Goal: Information Seeking & Learning: Learn about a topic

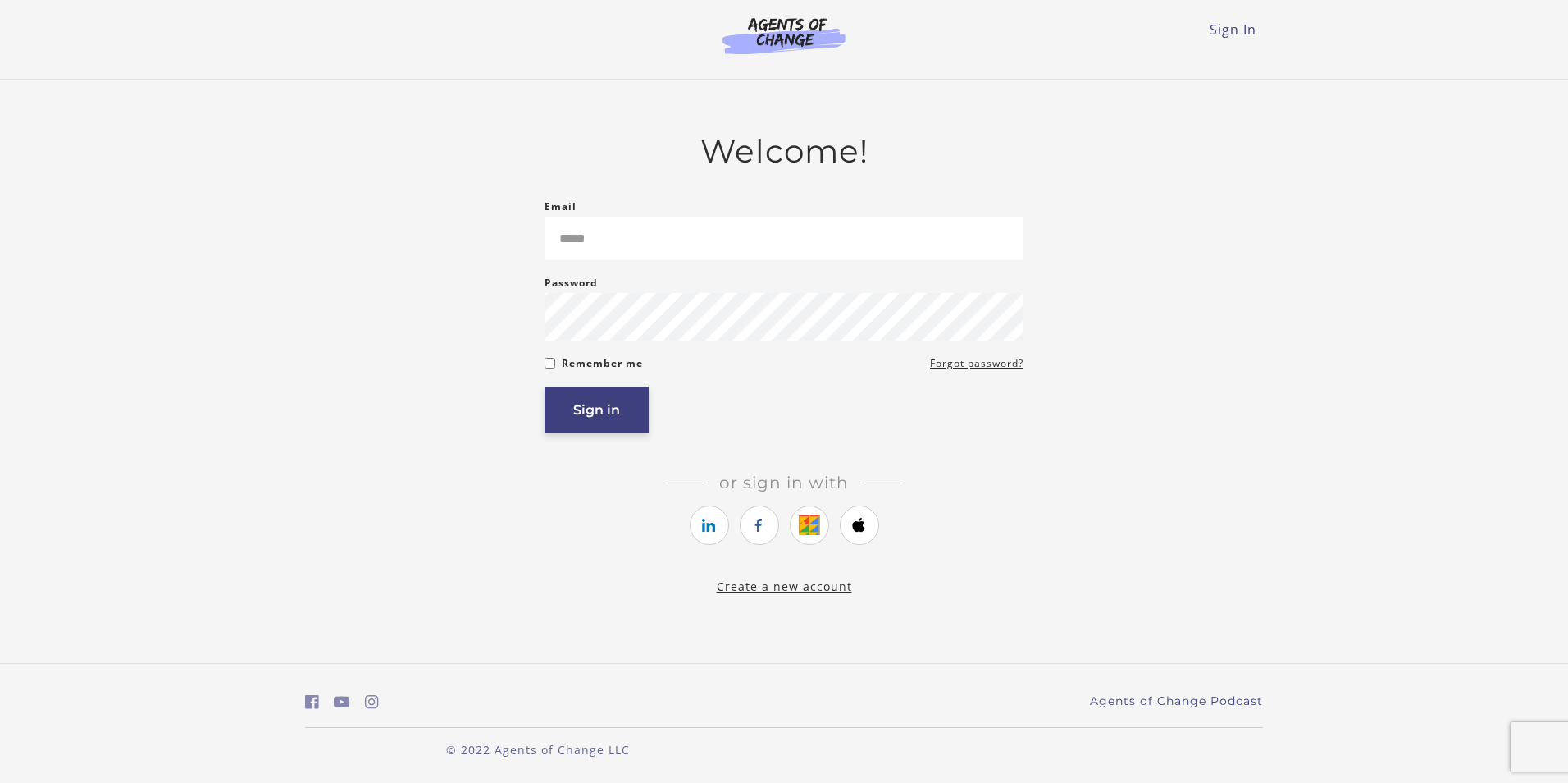
type input "**********"
click at [591, 419] on button "Sign in" at bounding box center [597, 410] width 104 height 47
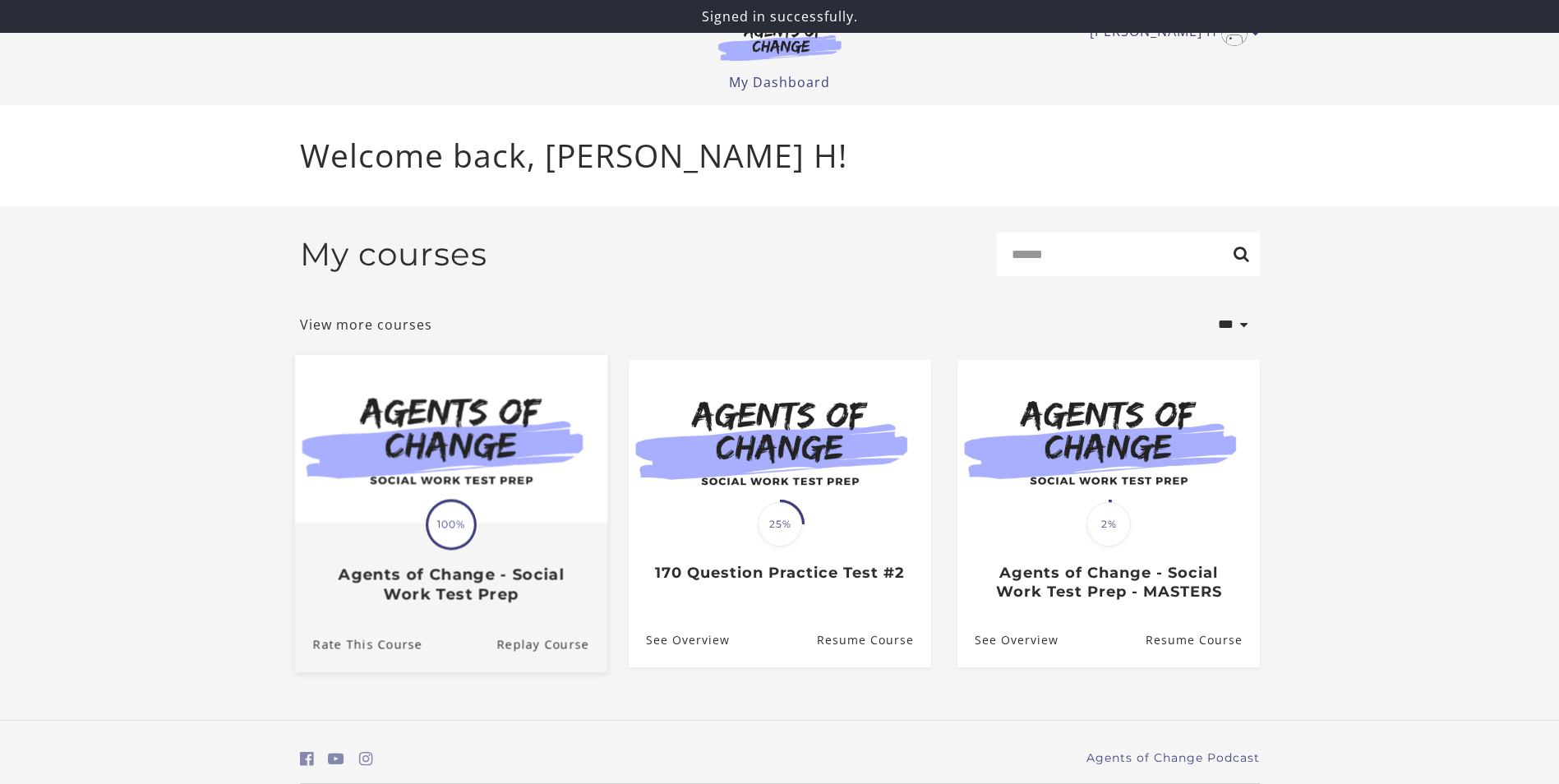
click at [513, 494] on img at bounding box center [450, 438] width 312 height 168
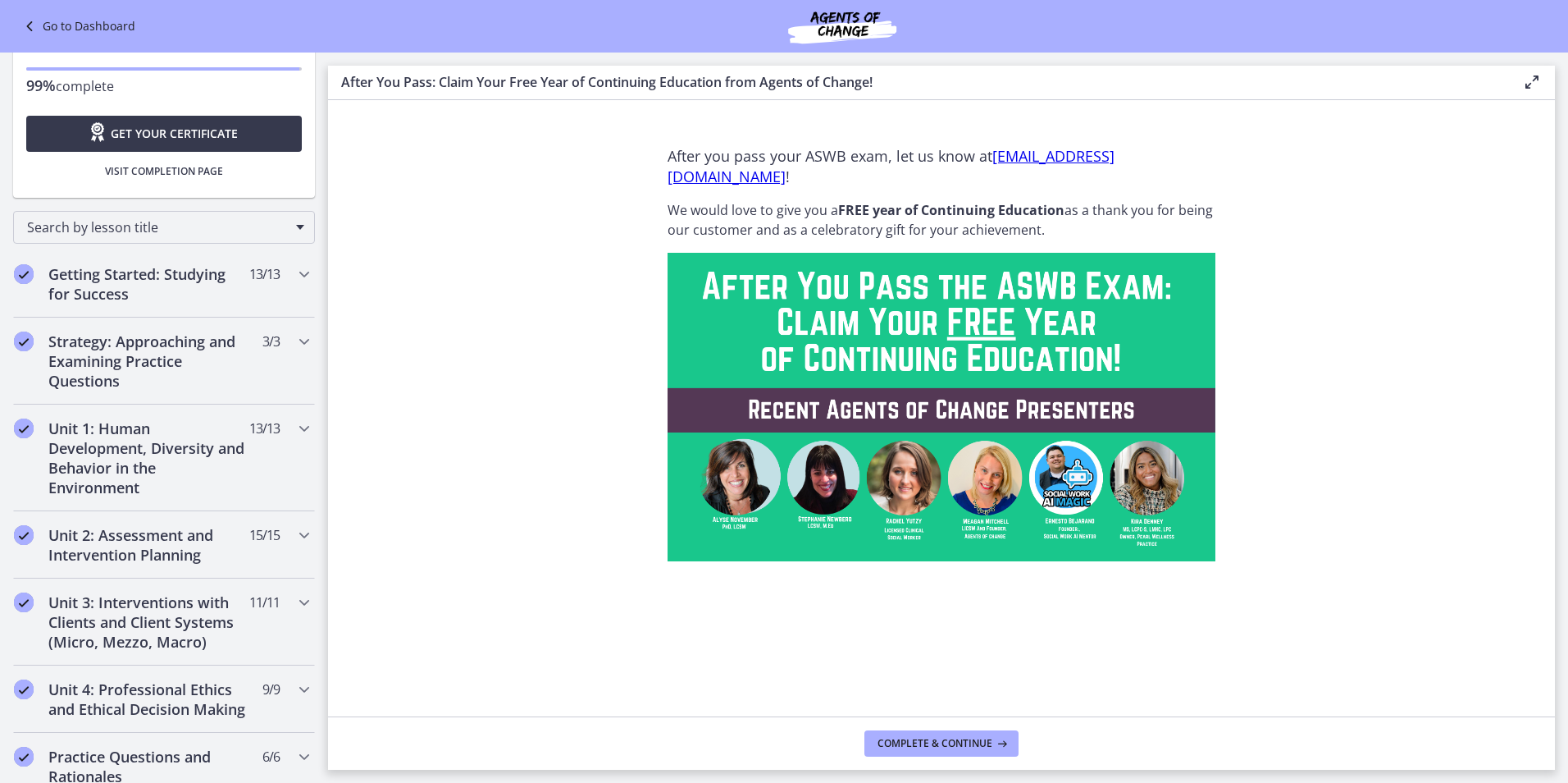
scroll to position [96, 0]
click at [295, 533] on icon "Chapters" at bounding box center [304, 532] width 20 height 20
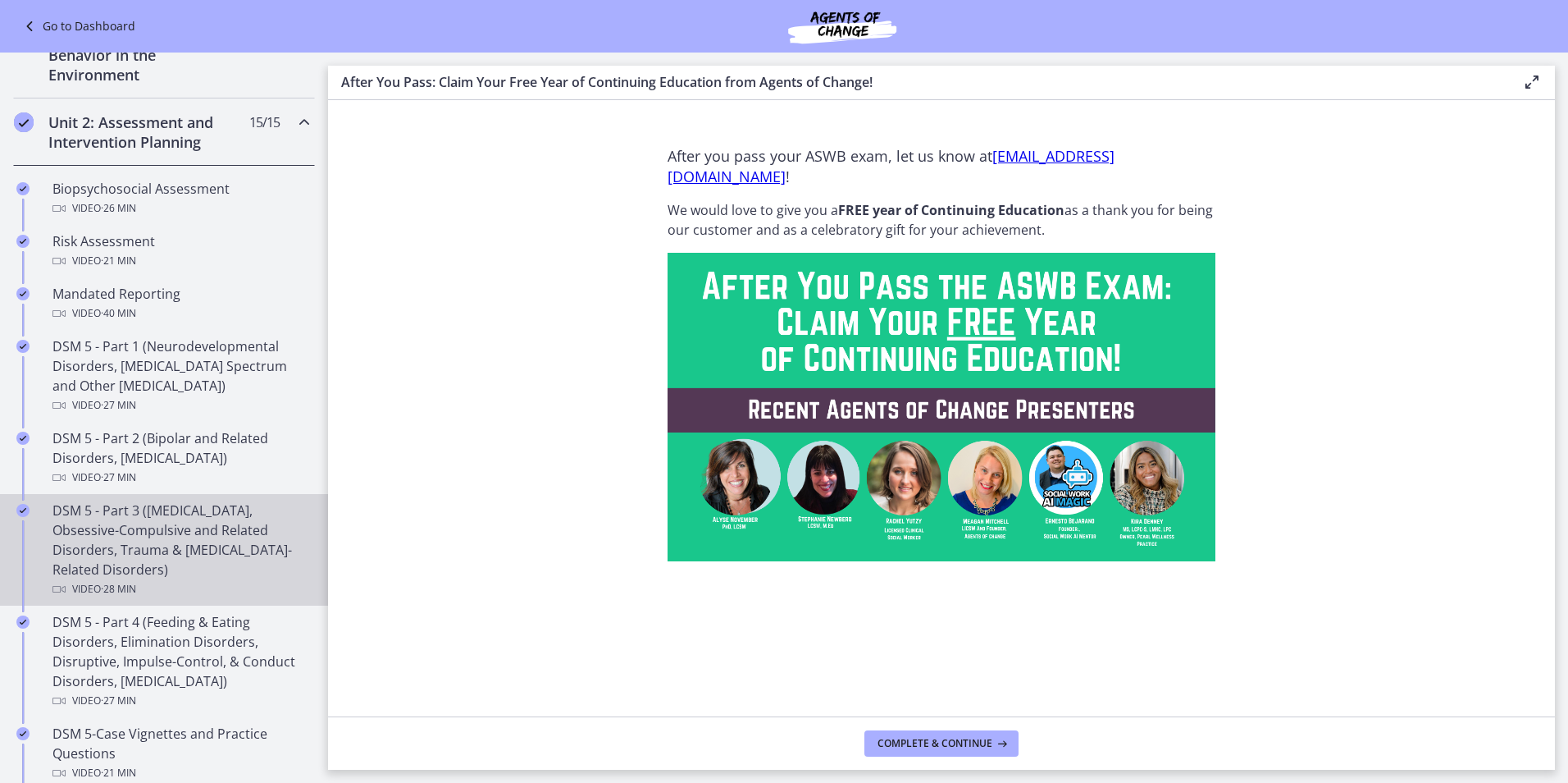
scroll to position [588, 0]
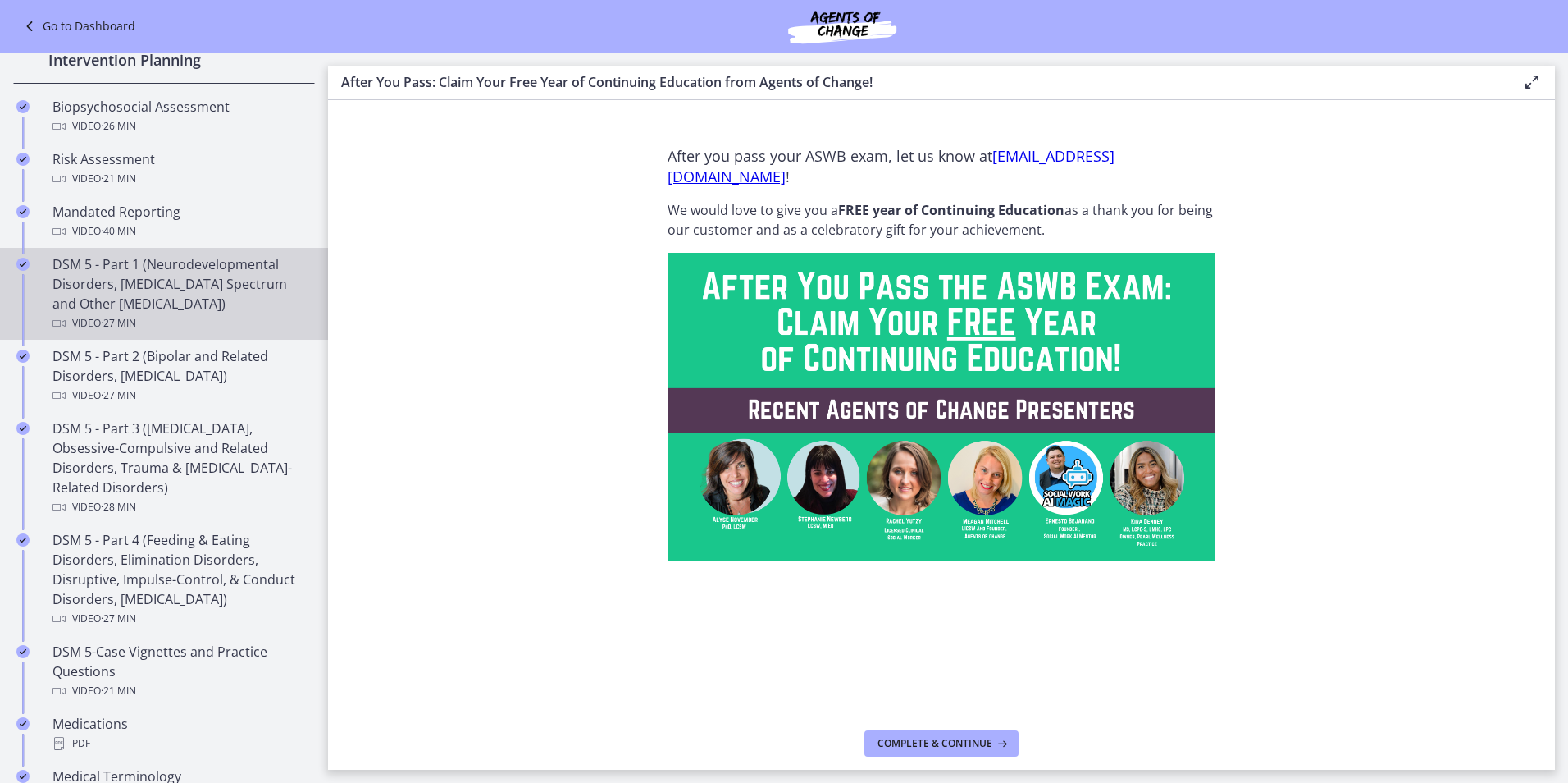
click at [221, 301] on div "DSM 5 - Part 1 (Neurodevelopmental Disorders, [MEDICAL_DATA] Spectrum and Other…" at bounding box center [180, 293] width 256 height 78
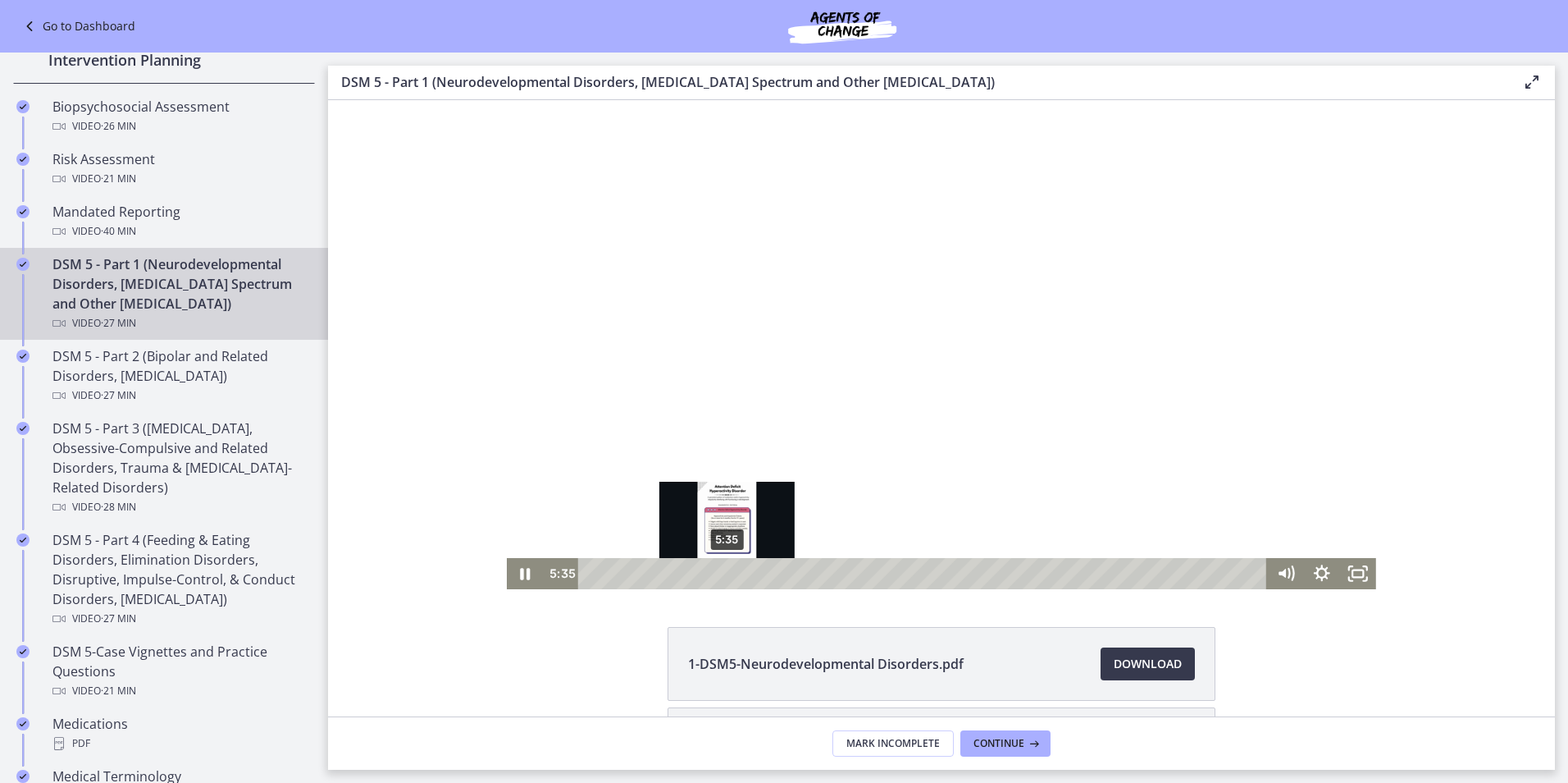
drag, startPoint x: 664, startPoint y: 570, endPoint x: 720, endPoint y: 577, distance: 56.4
click at [721, 576] on div "Playbar" at bounding box center [726, 573] width 9 height 9
drag, startPoint x: 720, startPoint y: 577, endPoint x: 749, endPoint y: 571, distance: 29.6
click at [750, 571] on div "Playbar" at bounding box center [754, 573] width 9 height 9
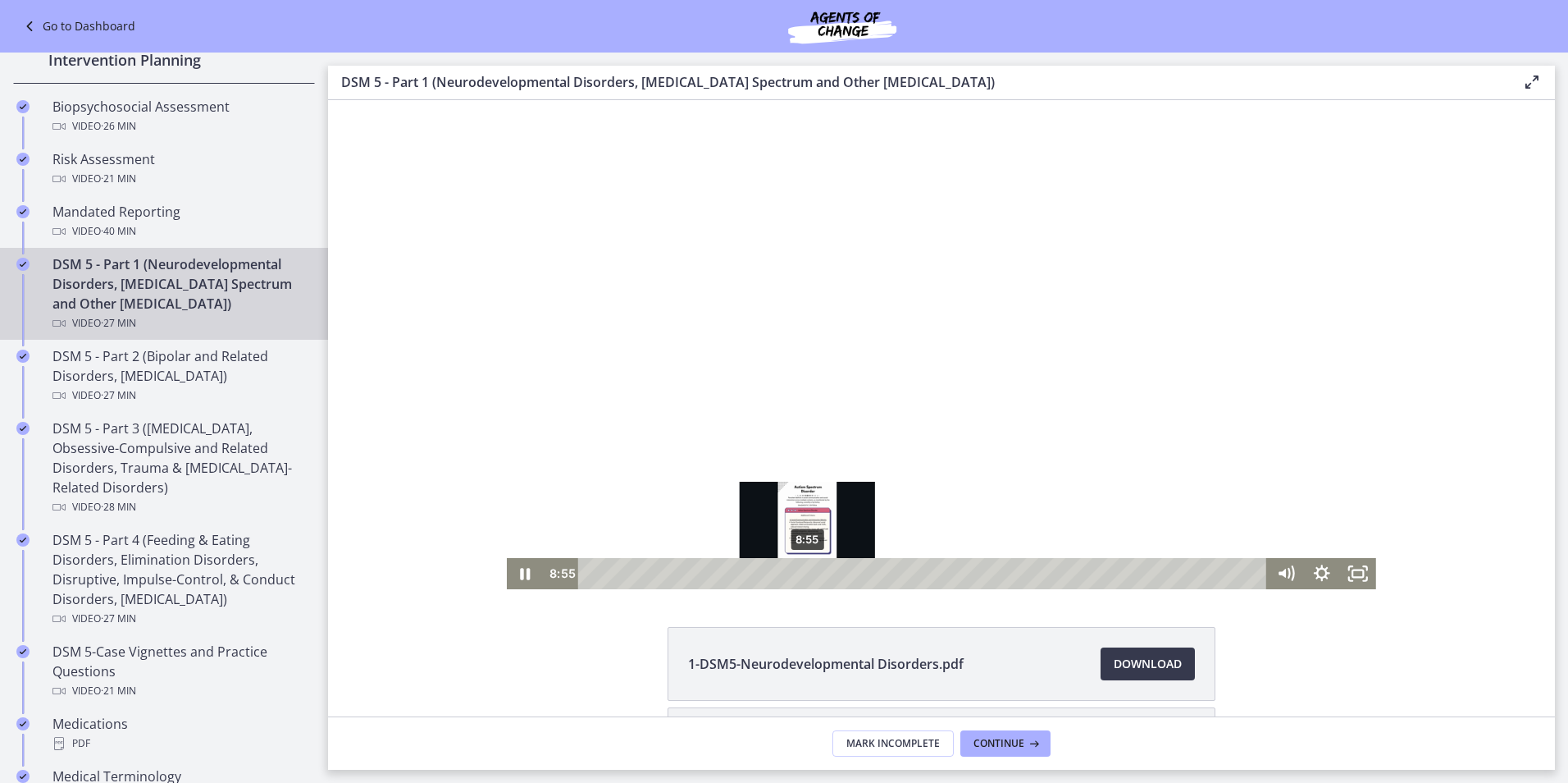
click at [801, 565] on div "8:55" at bounding box center [924, 573] width 666 height 31
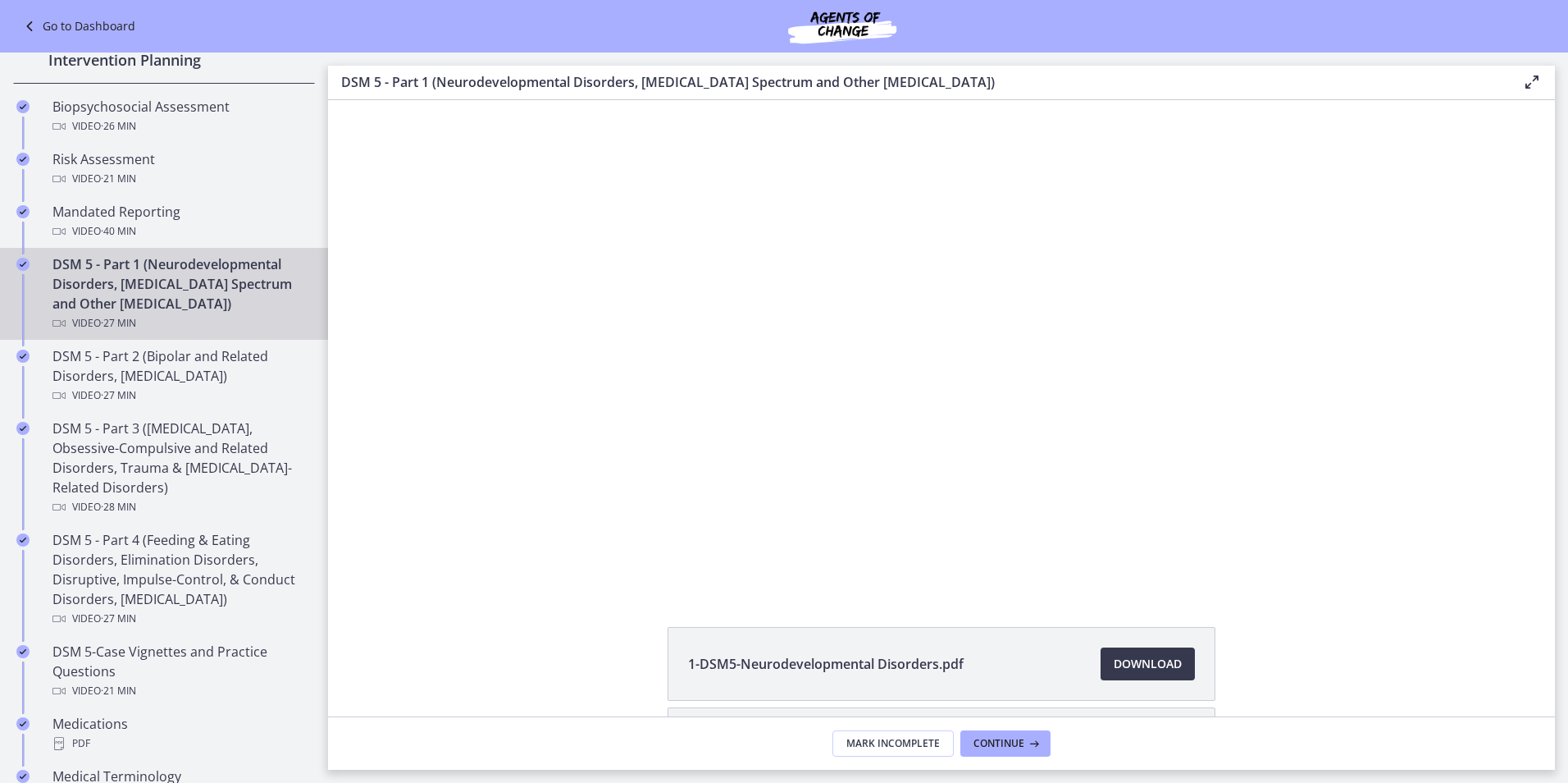
click at [1527, 80] on icon at bounding box center [1531, 81] width 20 height 20
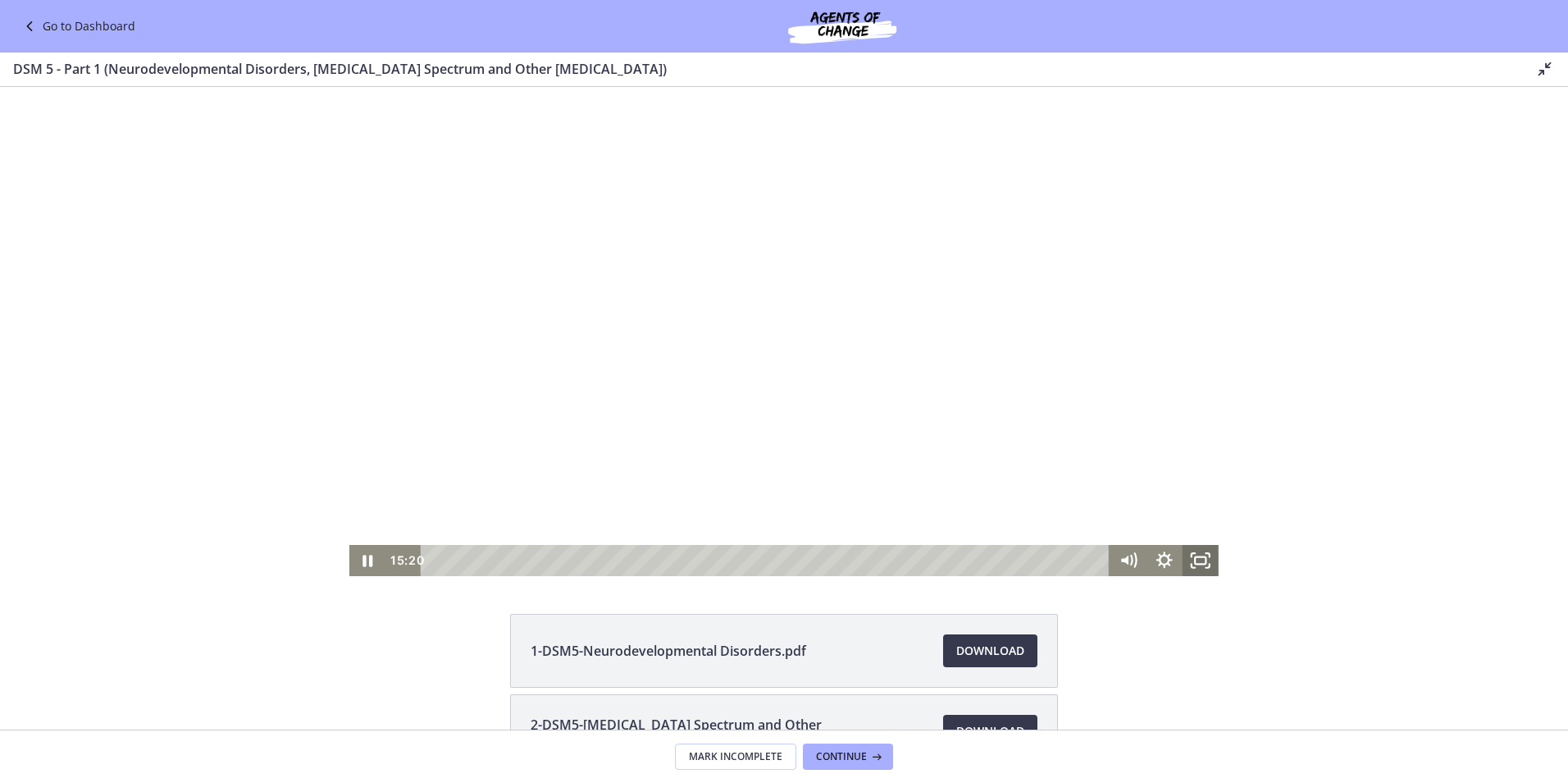
click at [1201, 558] on icon "Fullscreen" at bounding box center [1200, 560] width 36 height 31
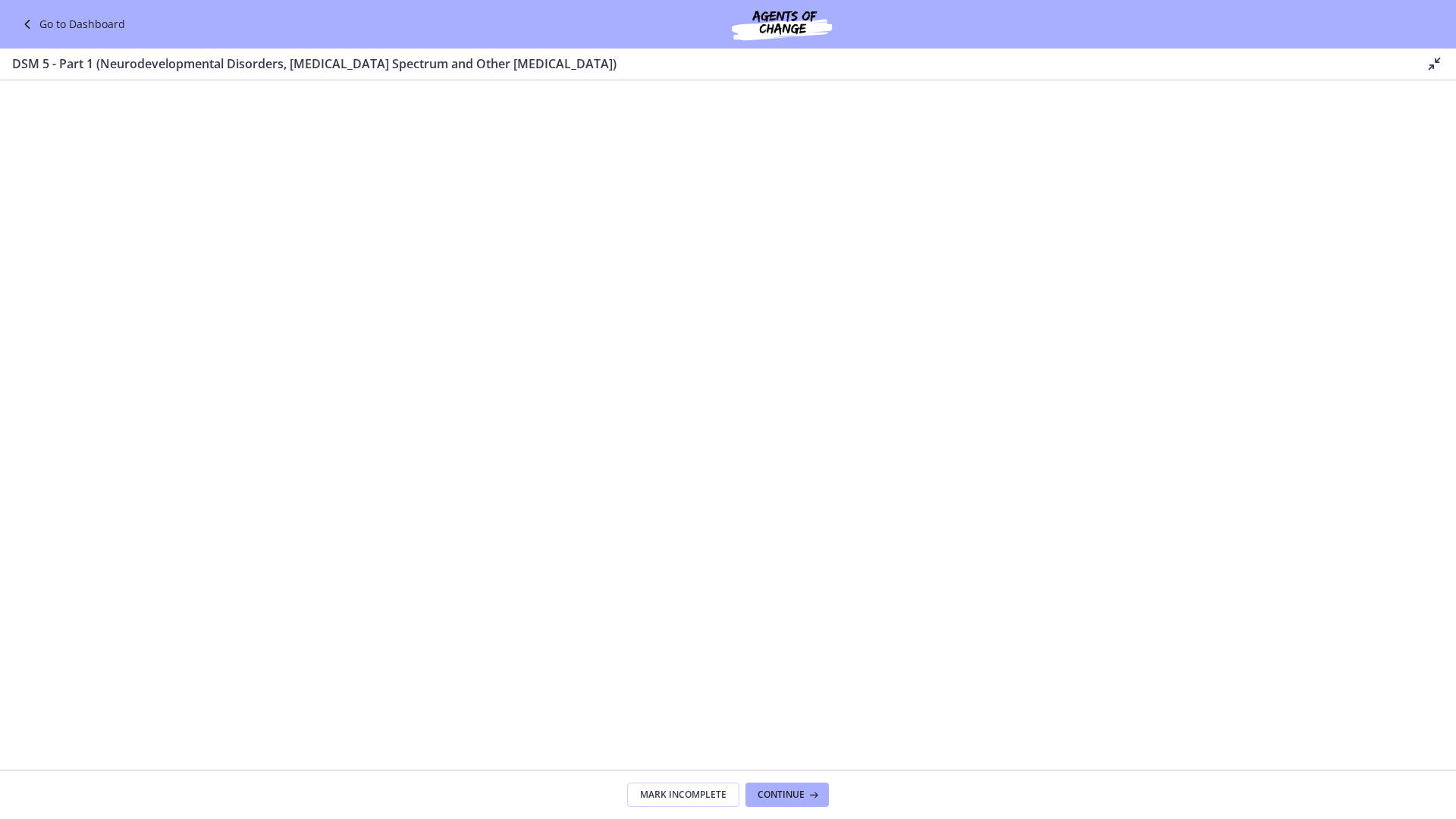
drag, startPoint x: 196, startPoint y: 878, endPoint x: 851, endPoint y: 838, distance: 656.2
click at [851, 723] on div "Click for sound @keyframes VOLUME_SMALL_WAVE_FLASH { 0% { opacity: 0; } 33% { o…" at bounding box center [728, 490] width 1456 height 819
click at [1057, 723] on div at bounding box center [728, 490] width 1456 height 819
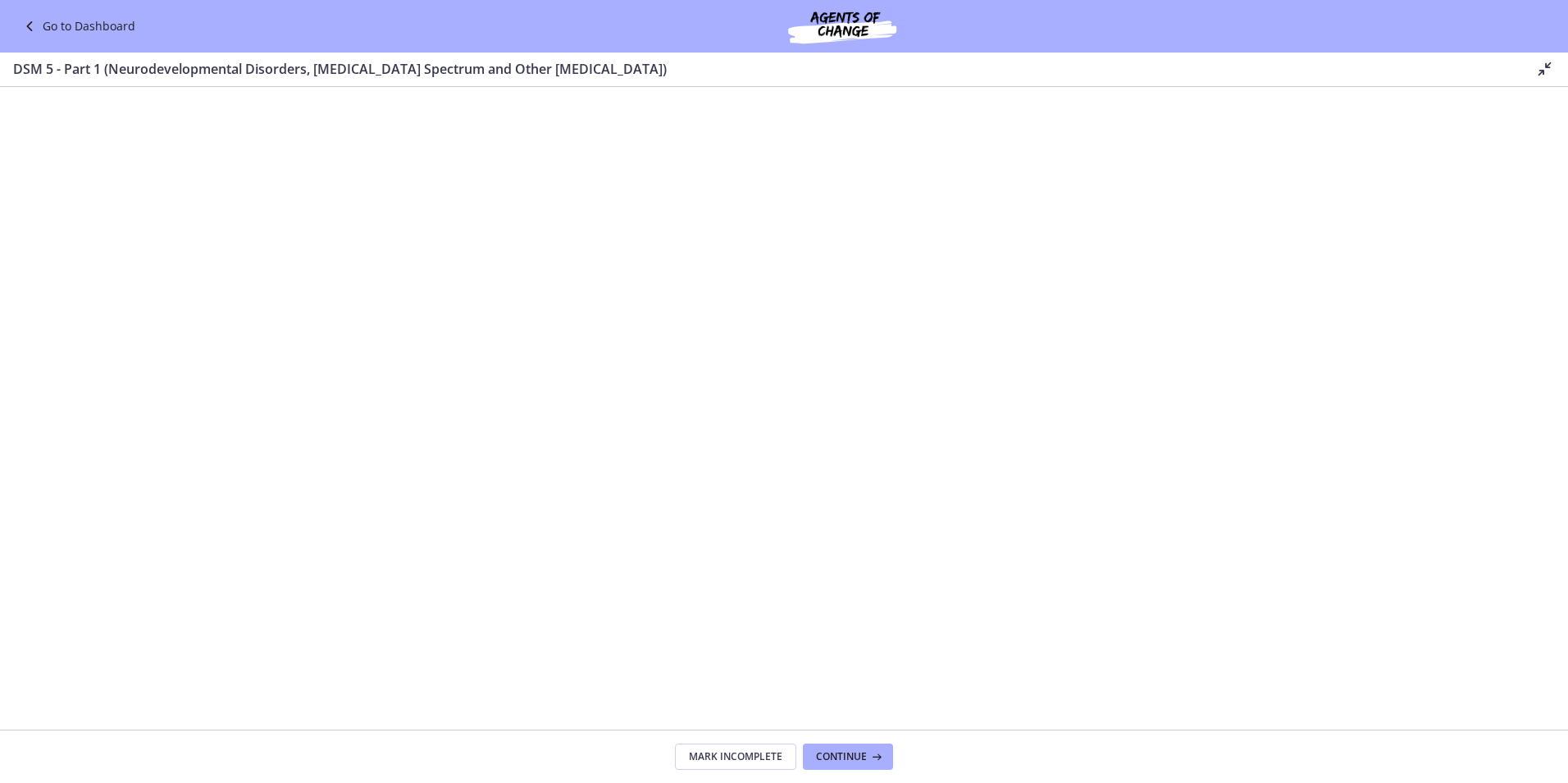
click at [1543, 68] on icon at bounding box center [1544, 69] width 20 height 20
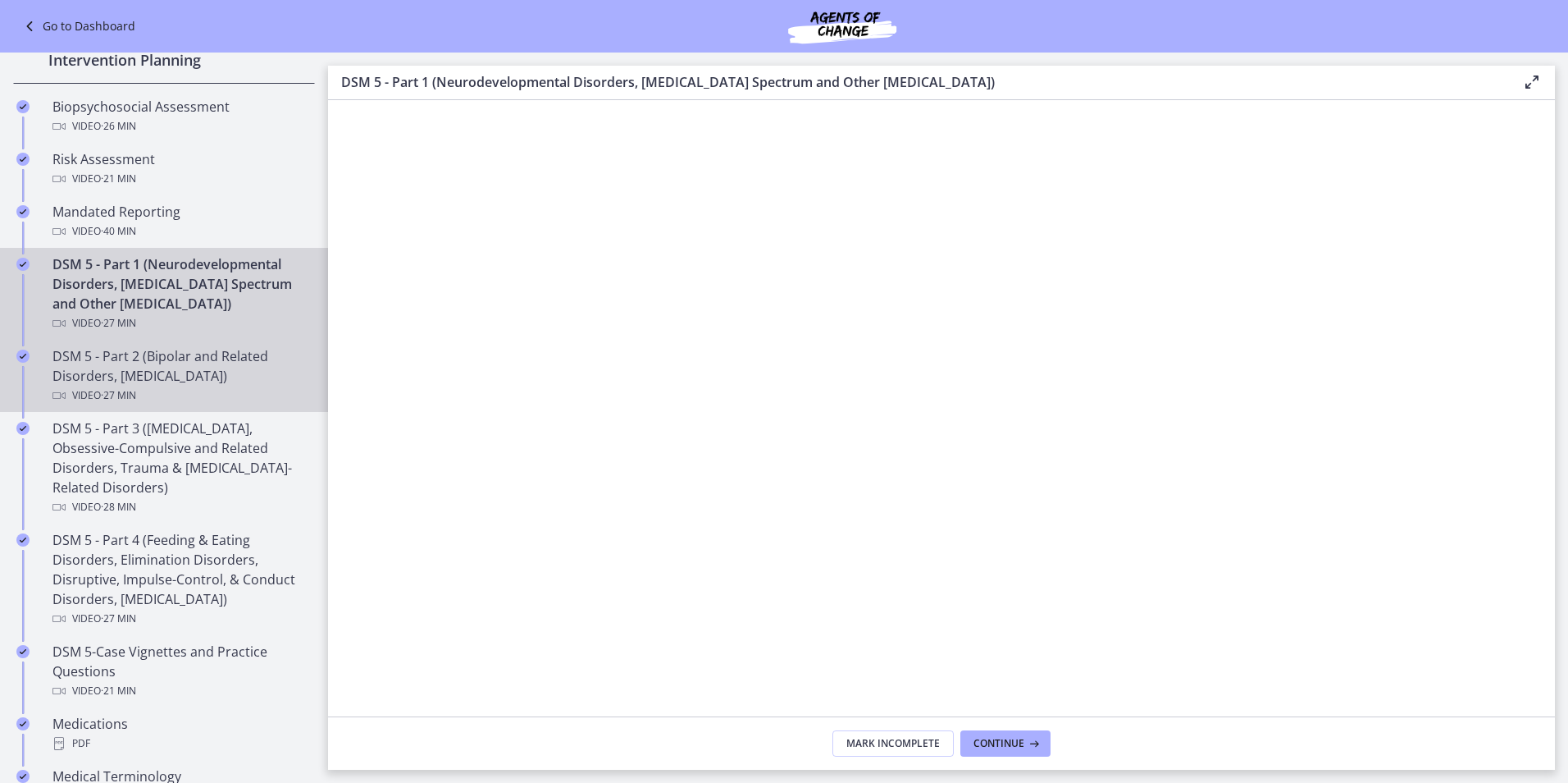
click at [184, 383] on div "DSM 5 - Part 2 (Bipolar and Related Disorders, [MEDICAL_DATA]) Video · 27 min" at bounding box center [180, 376] width 256 height 60
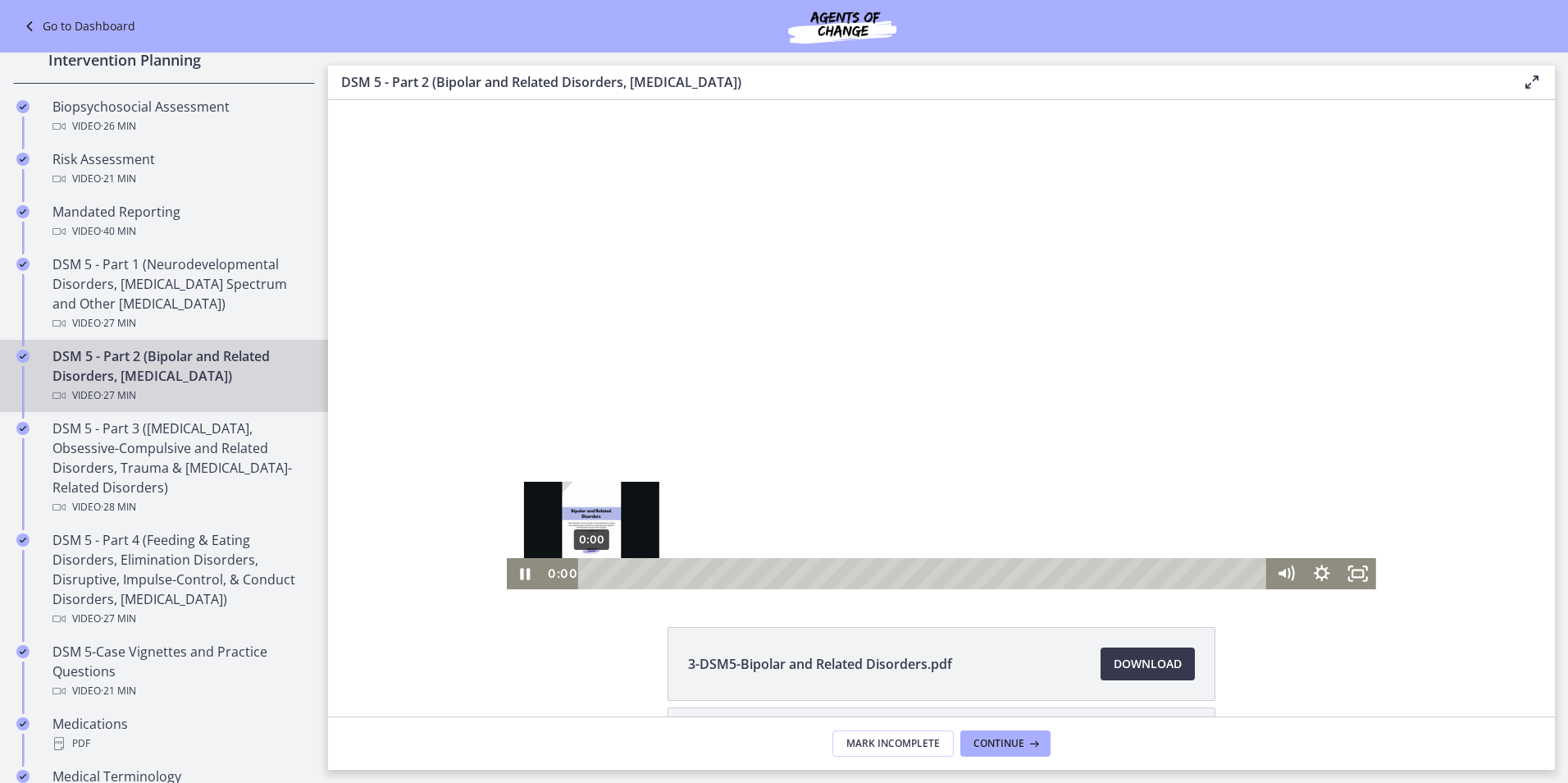
click at [591, 570] on div "0:00" at bounding box center [924, 573] width 666 height 31
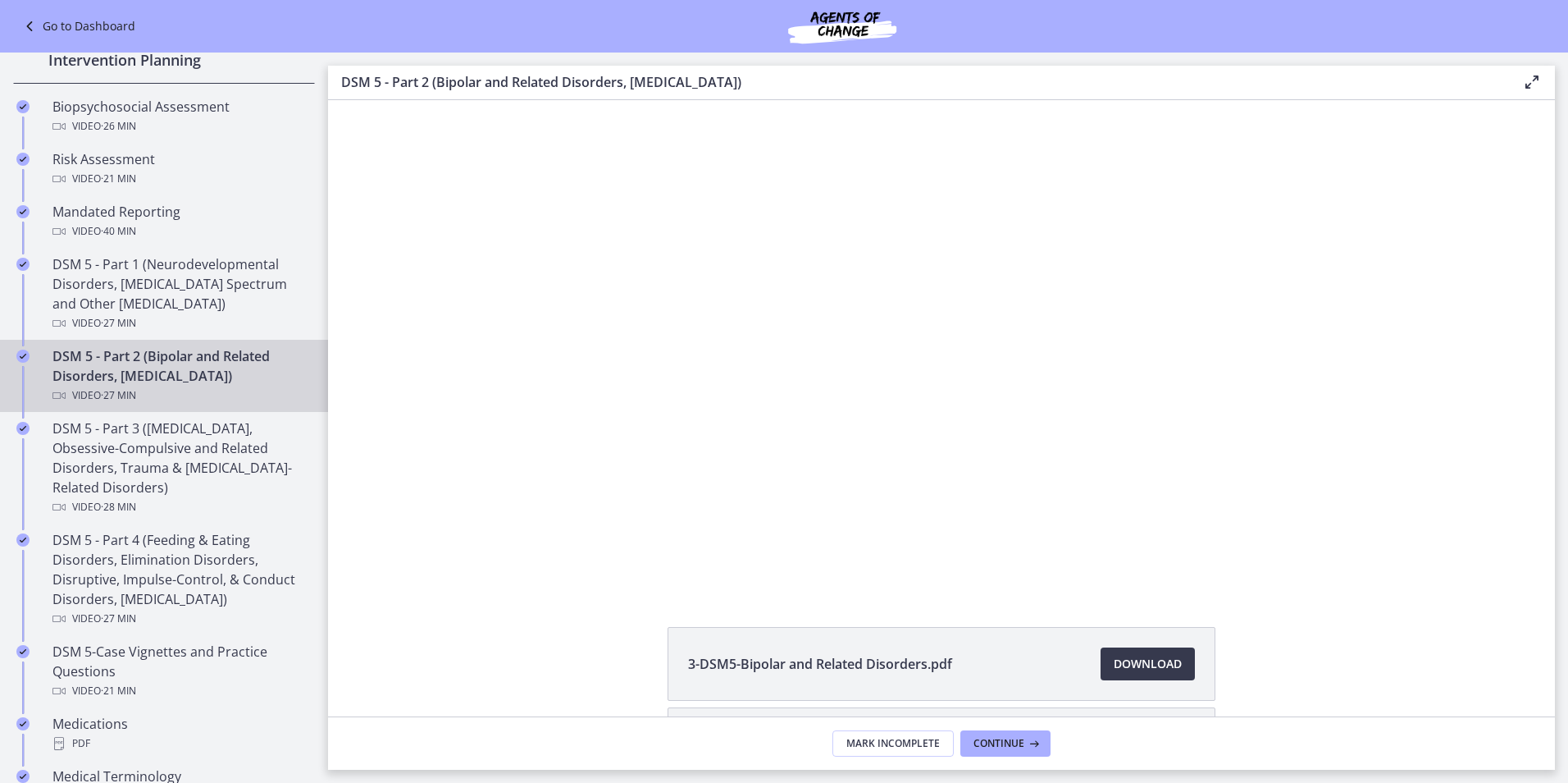
click at [1525, 80] on icon at bounding box center [1531, 81] width 20 height 20
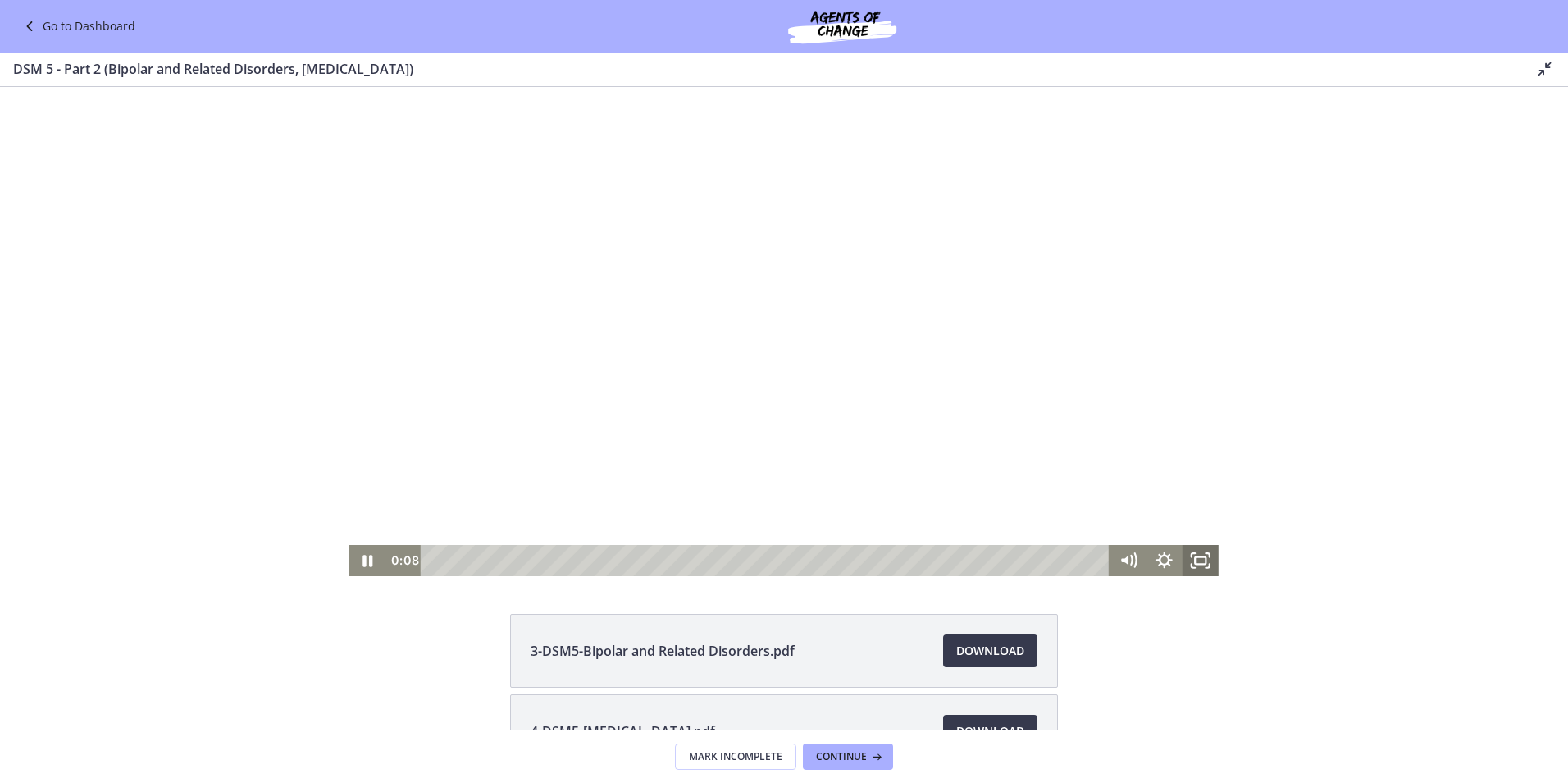
click at [1192, 561] on icon "Fullscreen" at bounding box center [1200, 560] width 36 height 31
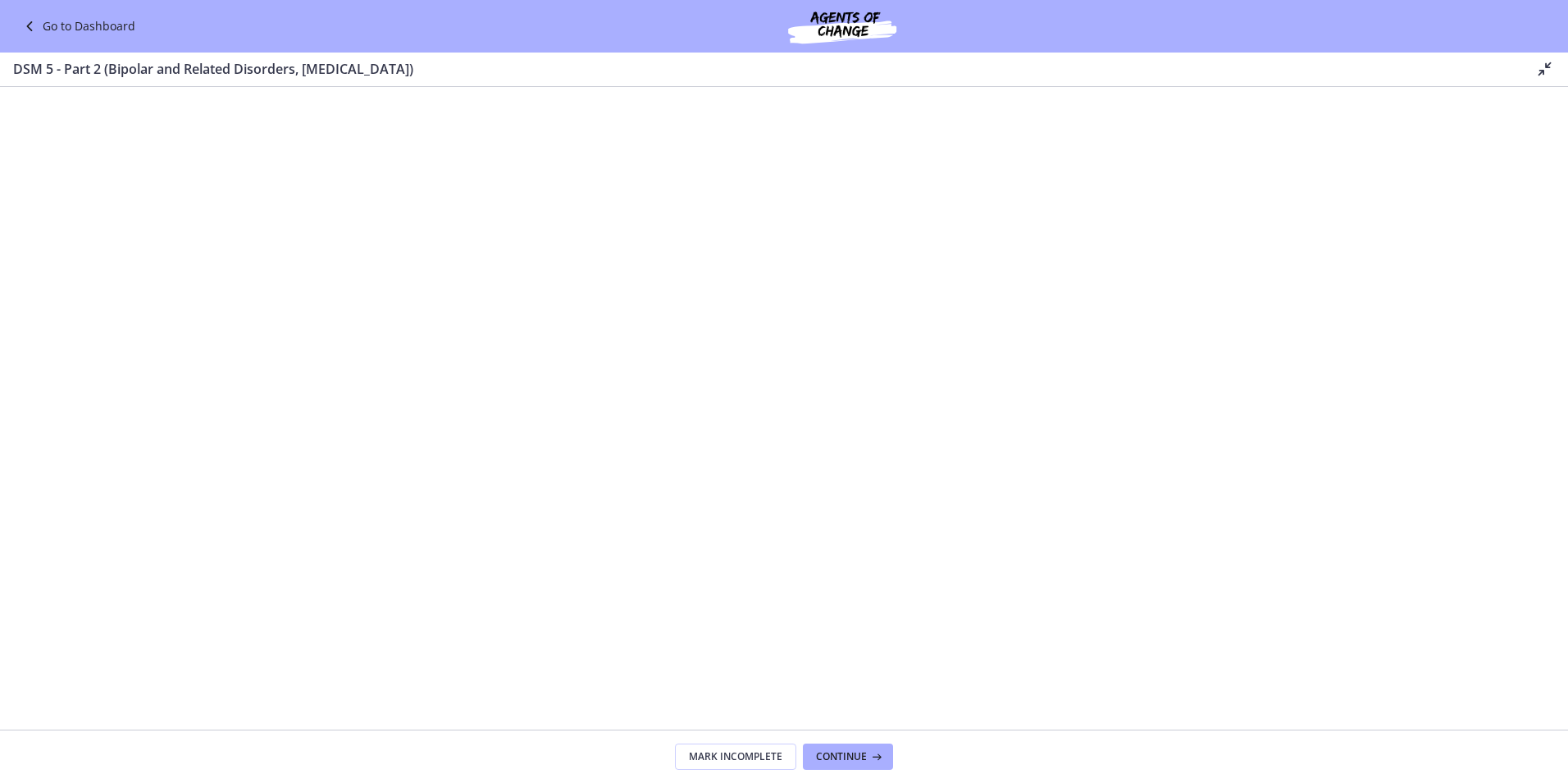
click at [1546, 68] on icon at bounding box center [1544, 69] width 20 height 20
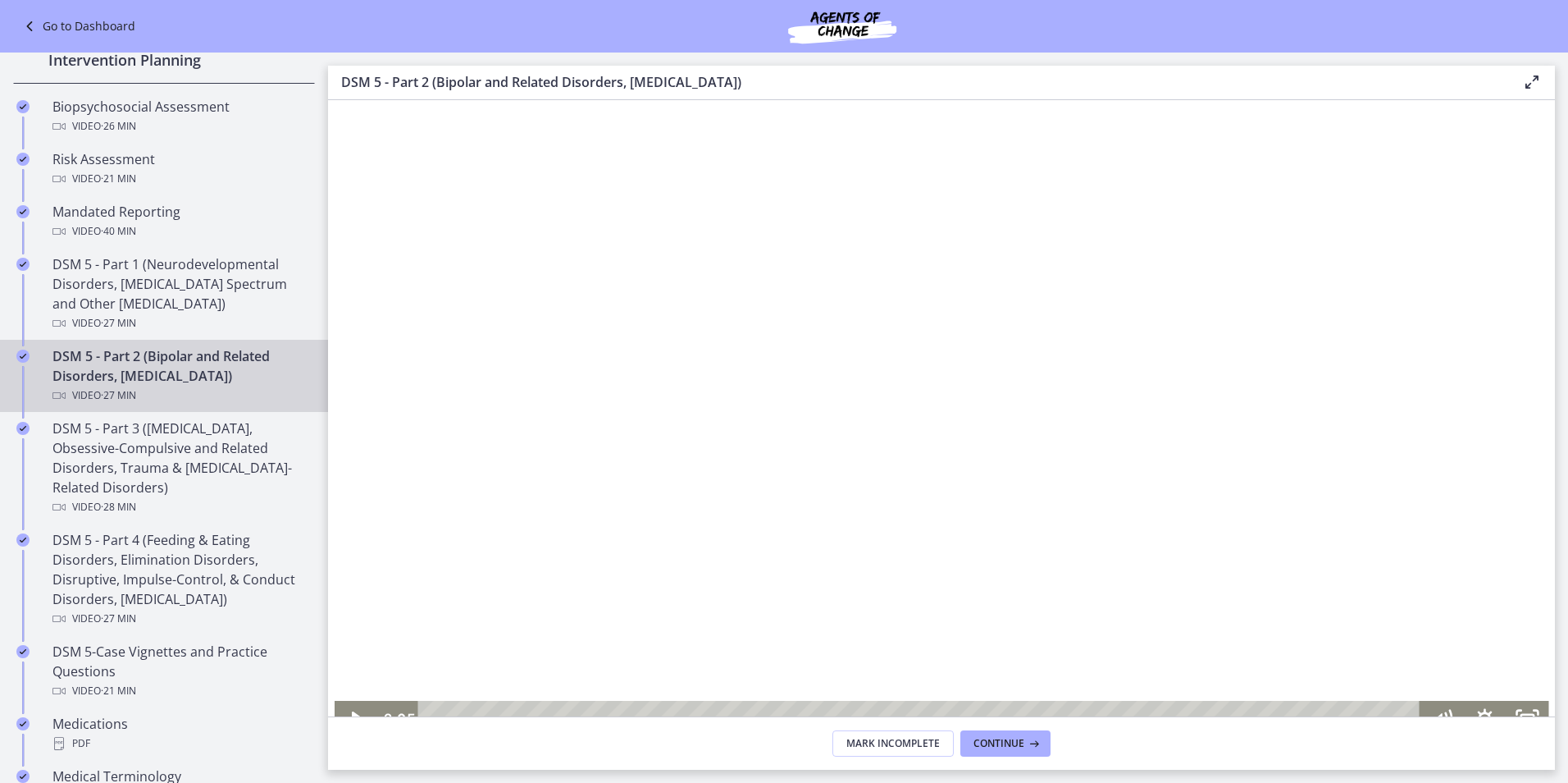
scroll to position [164, 0]
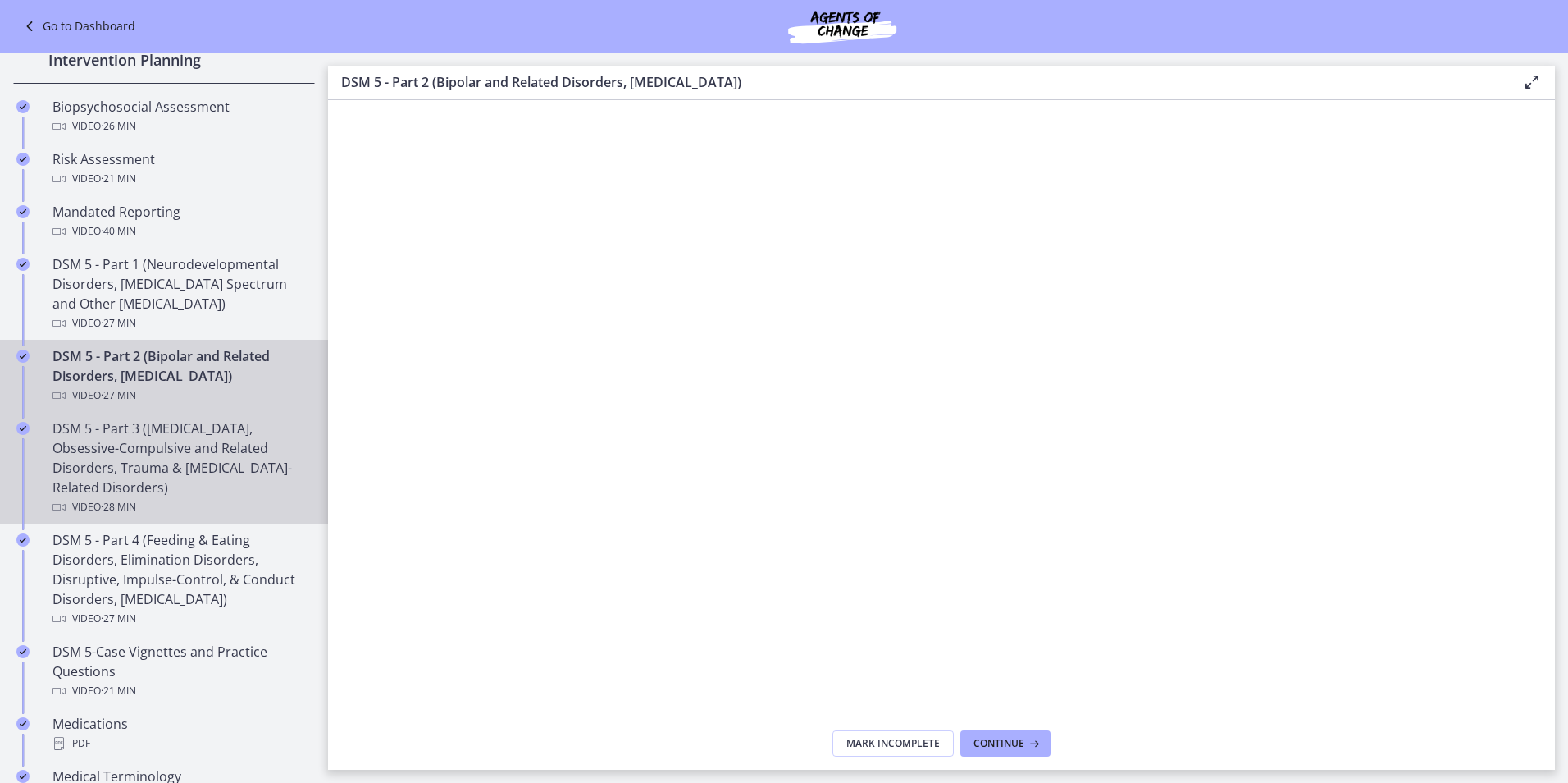
click at [196, 438] on div "DSM 5 - Part 3 ([MEDICAL_DATA], Obsessive-Compulsive and Related Disorders, Tra…" at bounding box center [180, 468] width 256 height 98
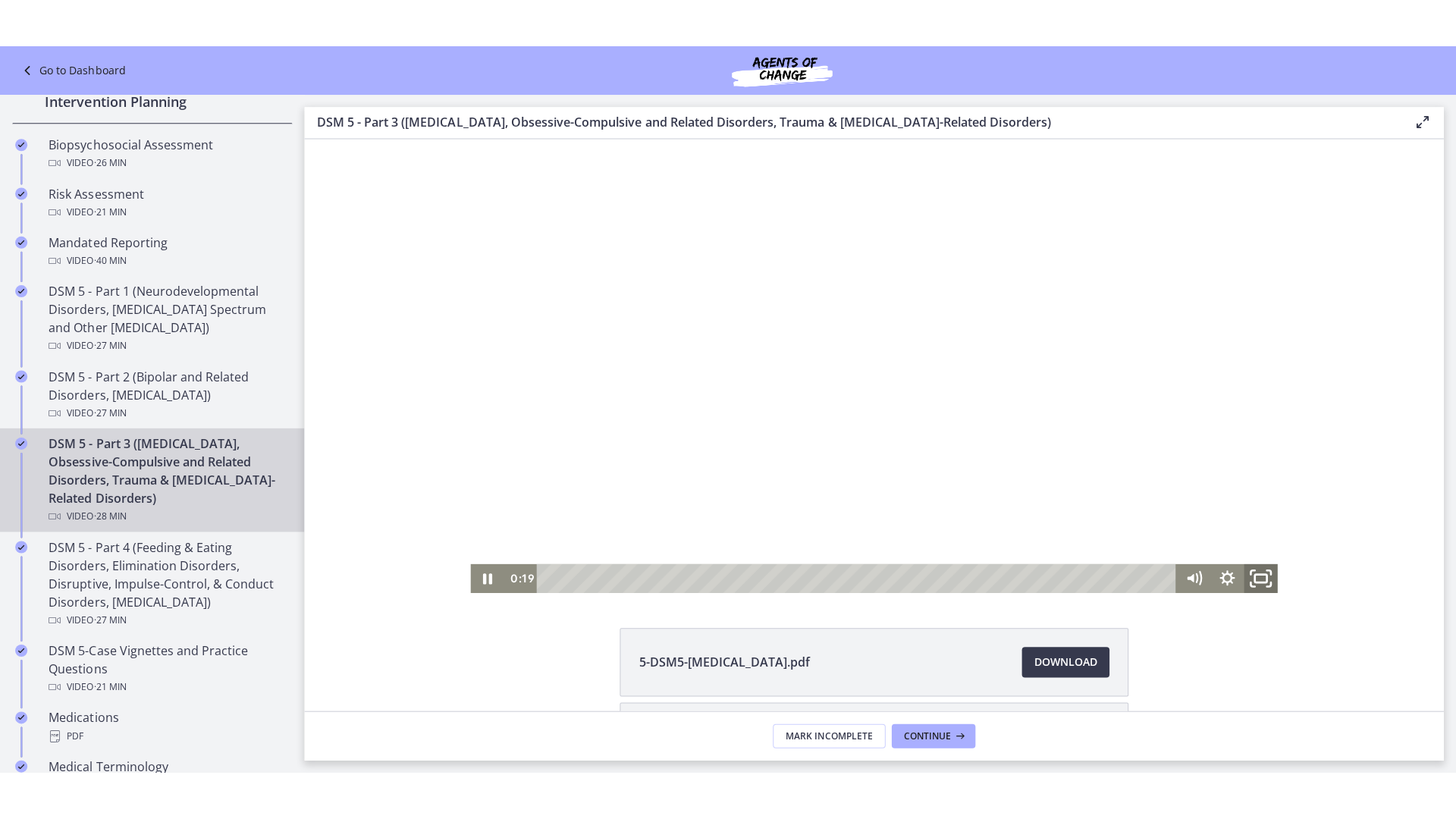
click at [1244, 574] on icon "Fullscreen" at bounding box center [1257, 576] width 40 height 35
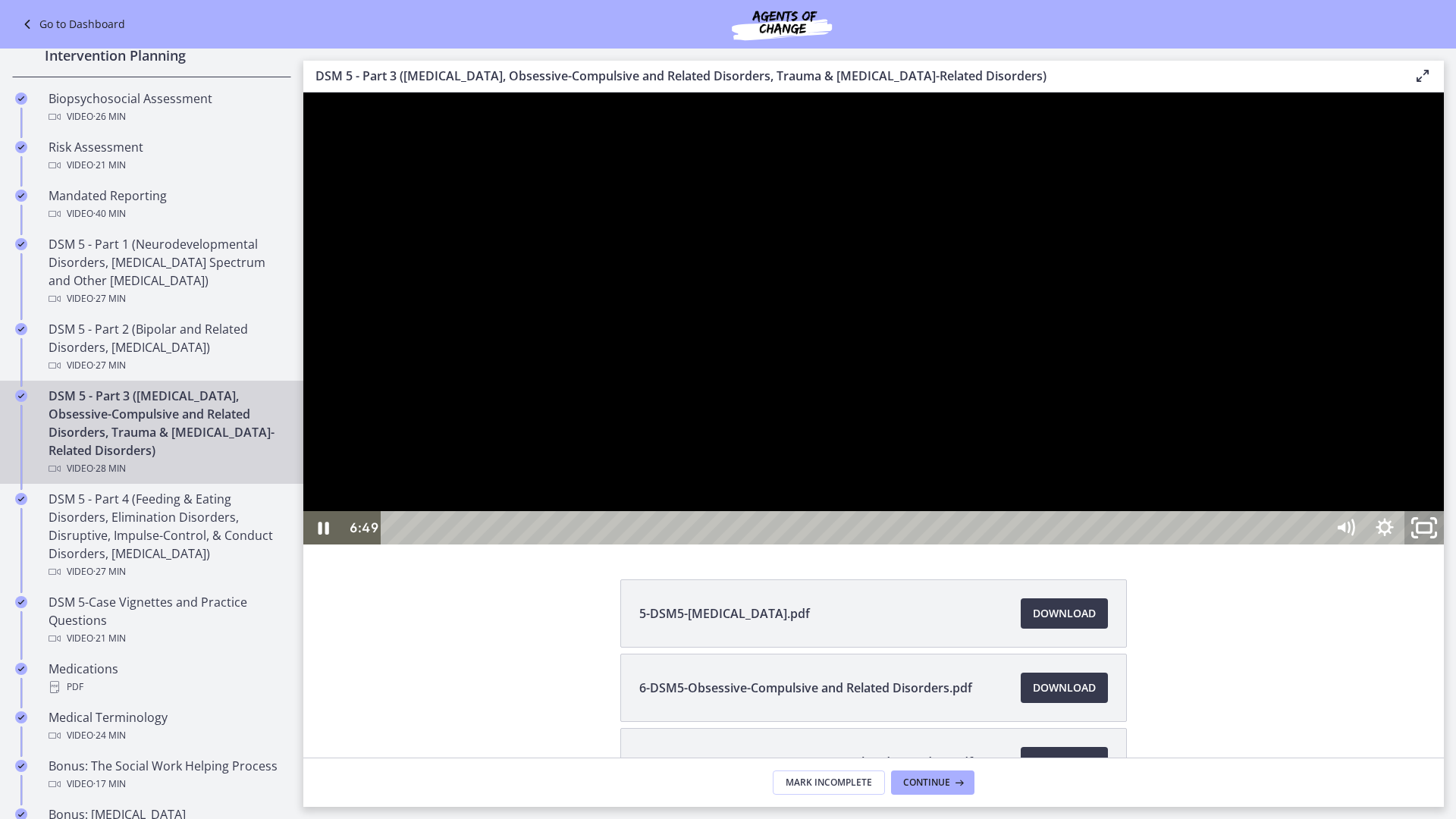
click at [1448, 548] on icon "Unfullscreen" at bounding box center [1425, 528] width 47 height 40
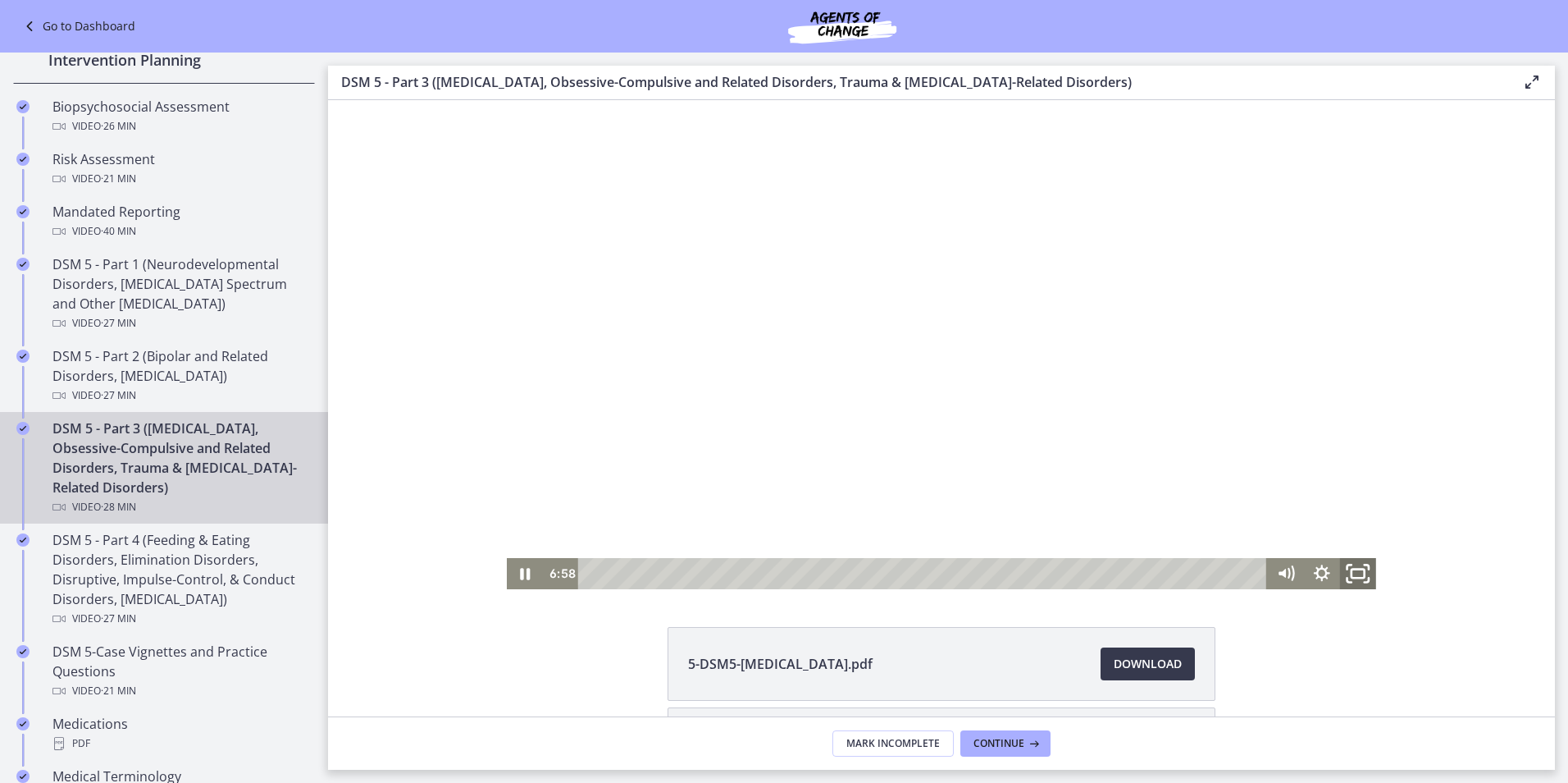
click at [1348, 572] on icon "Fullscreen" at bounding box center [1357, 573] width 43 height 38
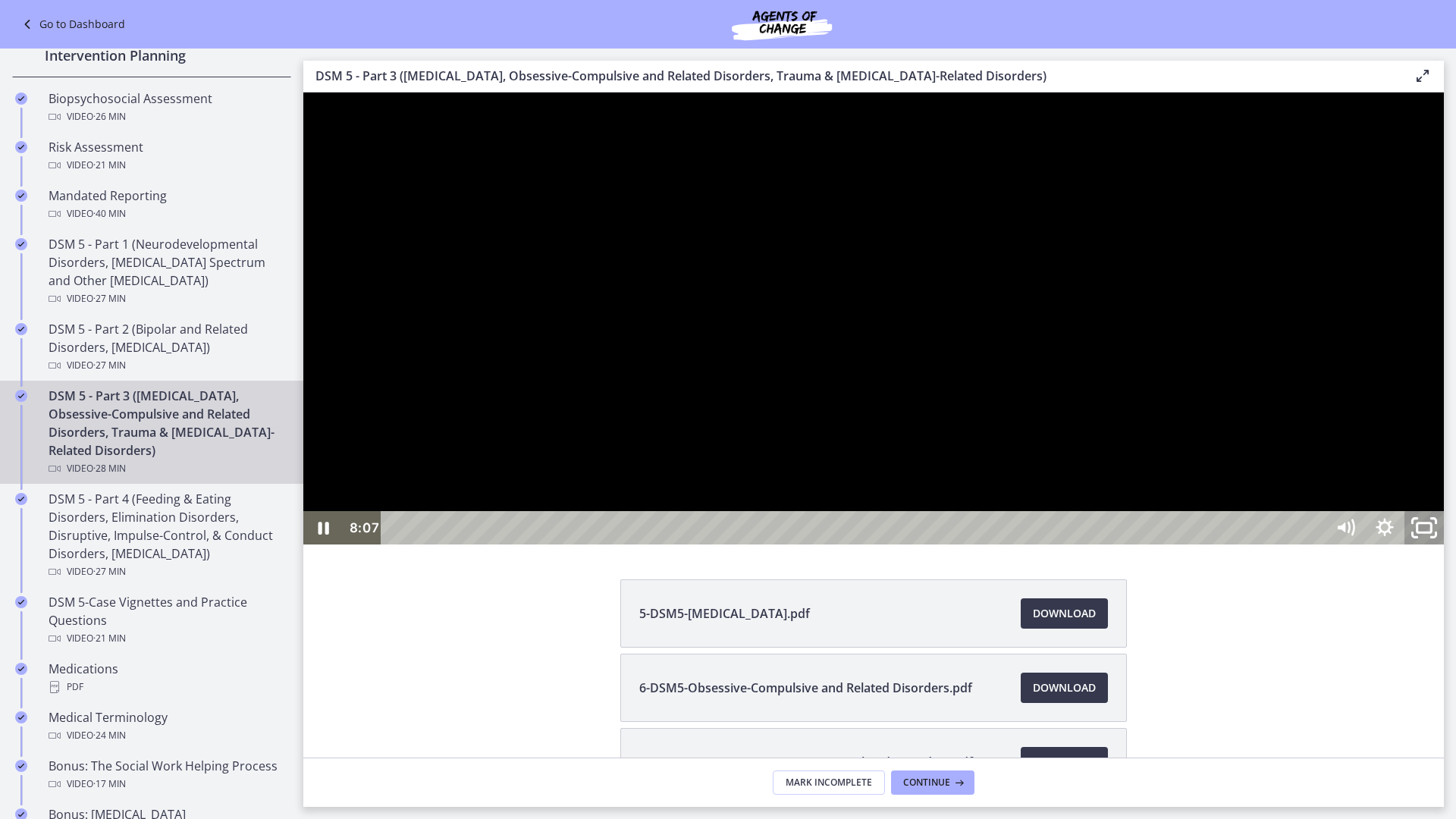
click at [1432, 533] on rect "Unfullscreen" at bounding box center [1425, 527] width 15 height 9
